Goal: Information Seeking & Learning: Find specific fact

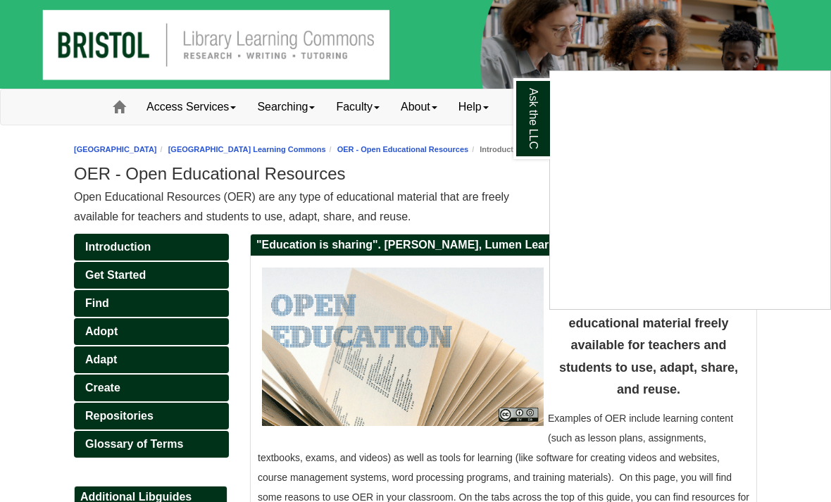
click at [119, 343] on div "Ask the LLC" at bounding box center [415, 251] width 831 height 502
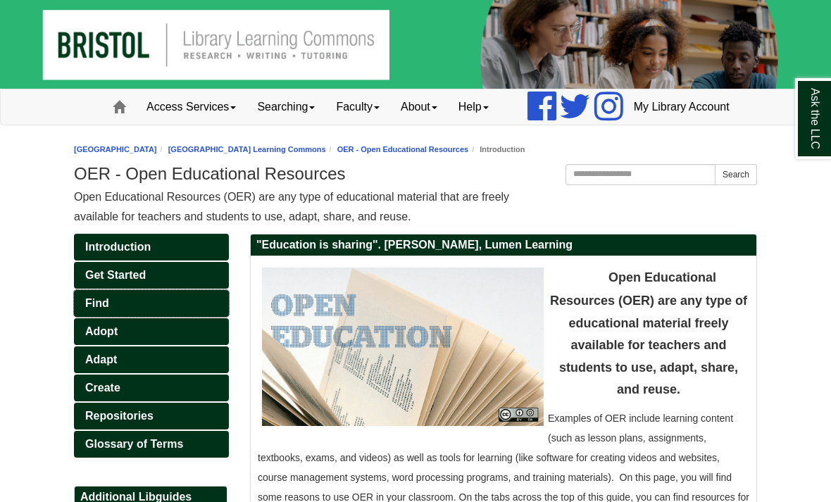
click at [103, 309] on span "Find" at bounding box center [97, 303] width 24 height 12
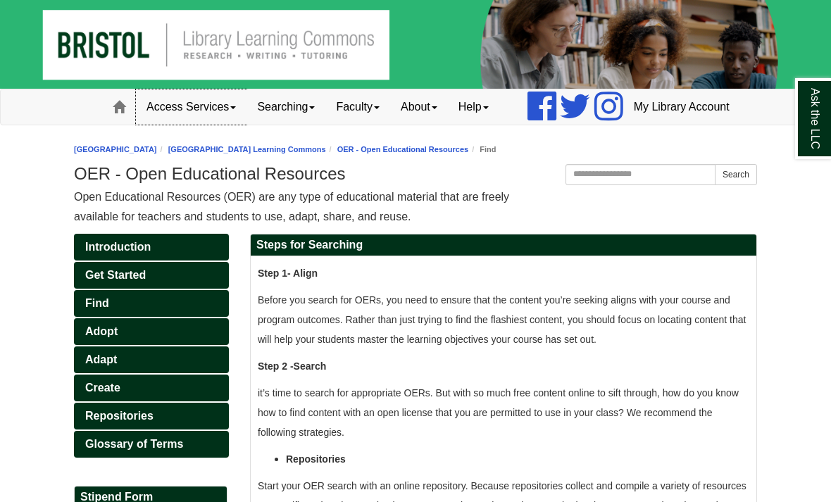
click at [149, 125] on link "Access Services" at bounding box center [191, 106] width 111 height 35
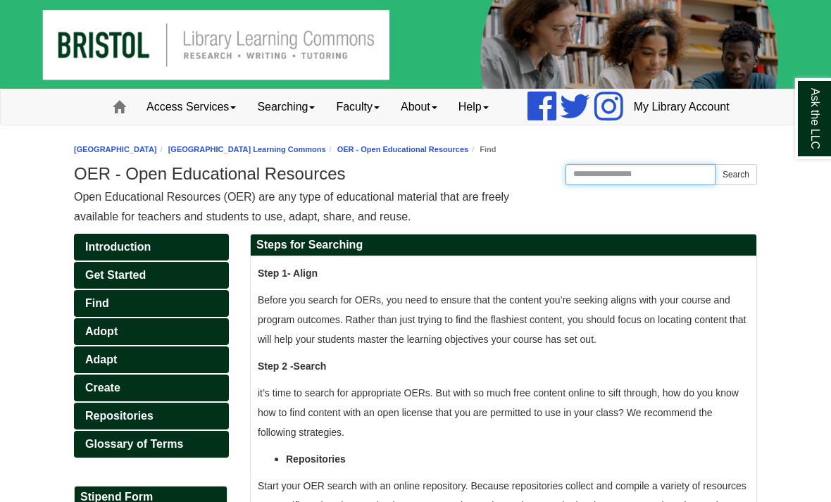
click at [626, 185] on input "Search this Guide" at bounding box center [640, 174] width 150 height 21
click at [589, 185] on input "Search this Guide" at bounding box center [640, 174] width 150 height 21
paste input "**********"
type input "**********"
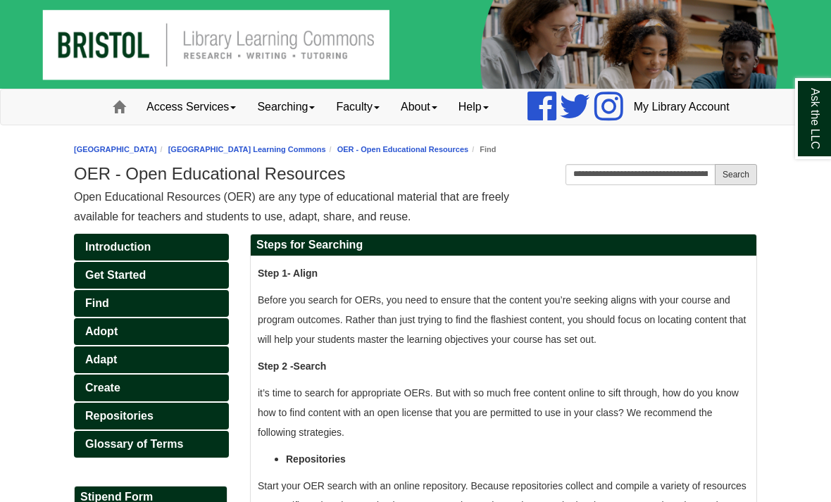
click at [720, 185] on button "Search" at bounding box center [735, 174] width 42 height 21
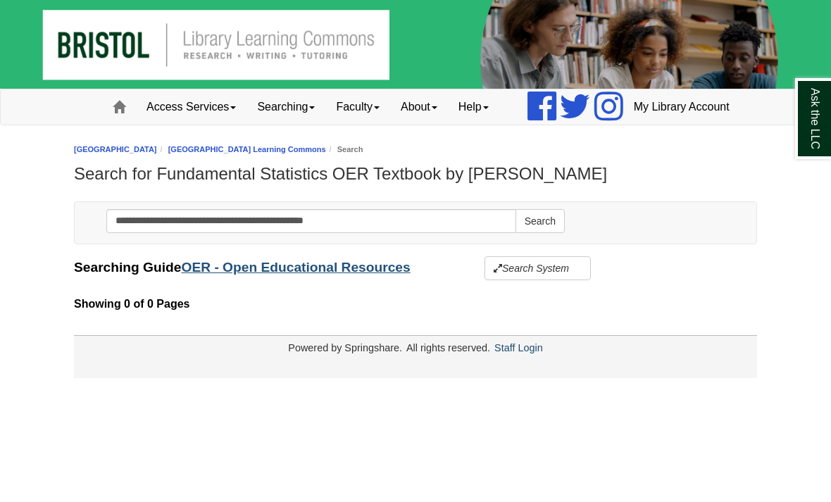
click at [262, 275] on link "OER - Open Educational Resources" at bounding box center [295, 267] width 229 height 15
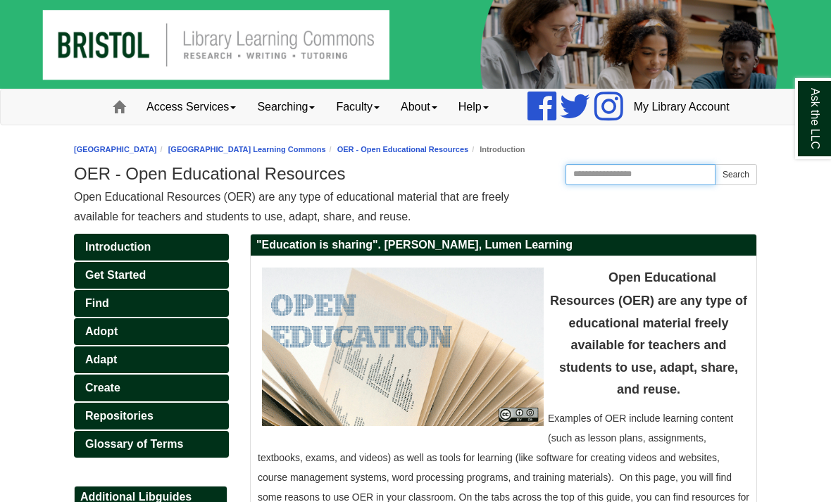
click at [596, 185] on input "Search this Guide" at bounding box center [640, 174] width 150 height 21
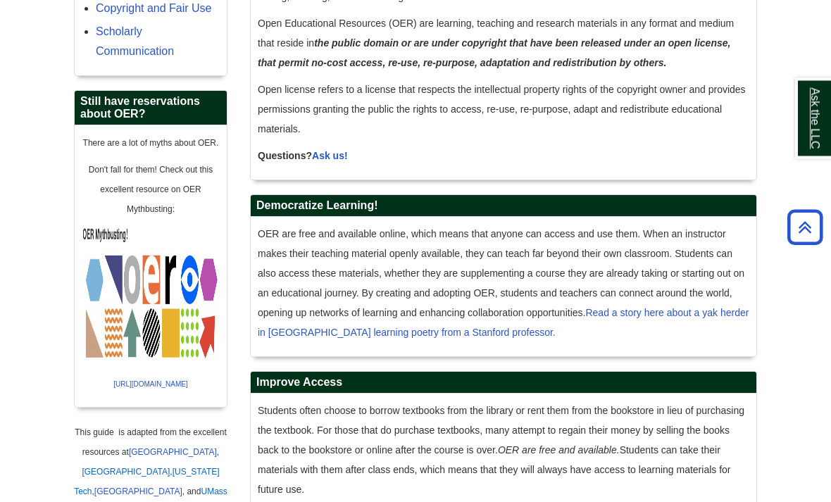
click at [813, 135] on link "Ask the LLC" at bounding box center [813, 118] width 37 height 81
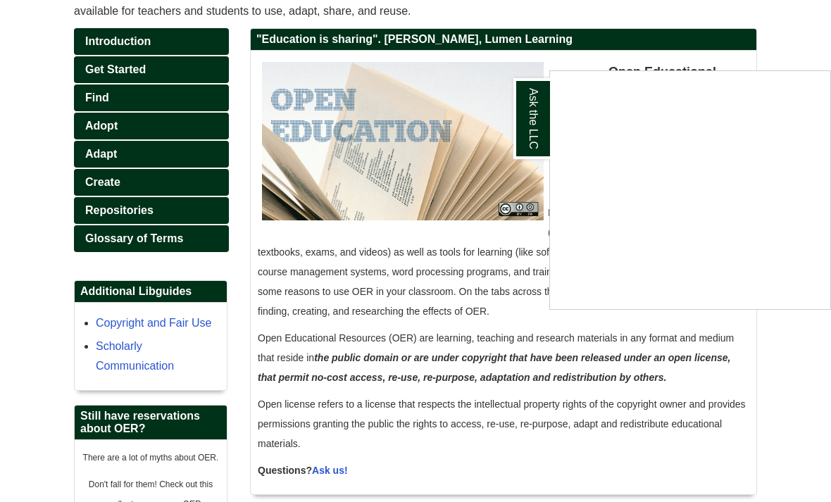
scroll to position [206, 0]
